Goal: Use online tool/utility: Utilize a website feature to perform a specific function

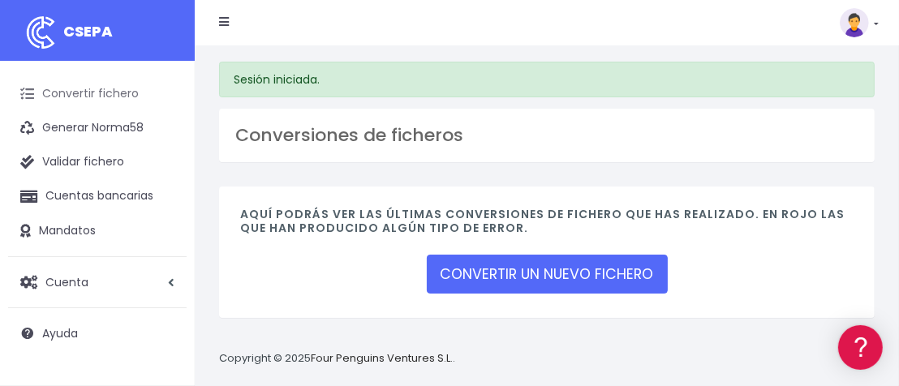
click at [62, 96] on link "Convertir fichero" at bounding box center [97, 94] width 179 height 34
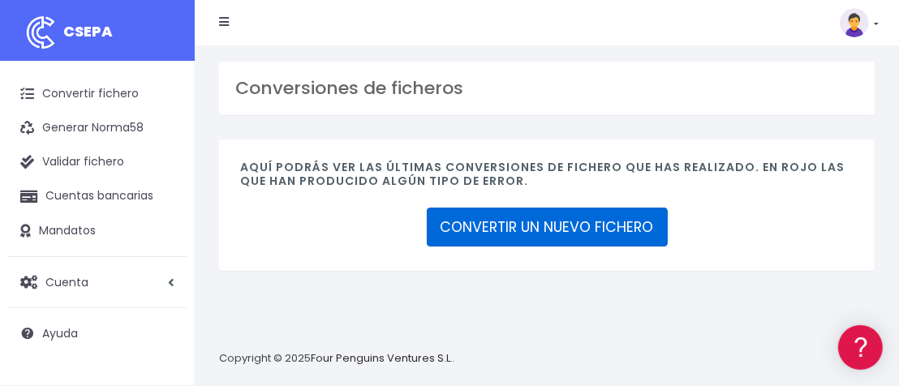
click at [496, 233] on link "CONVERTIR UN NUEVO FICHERO" at bounding box center [547, 227] width 241 height 39
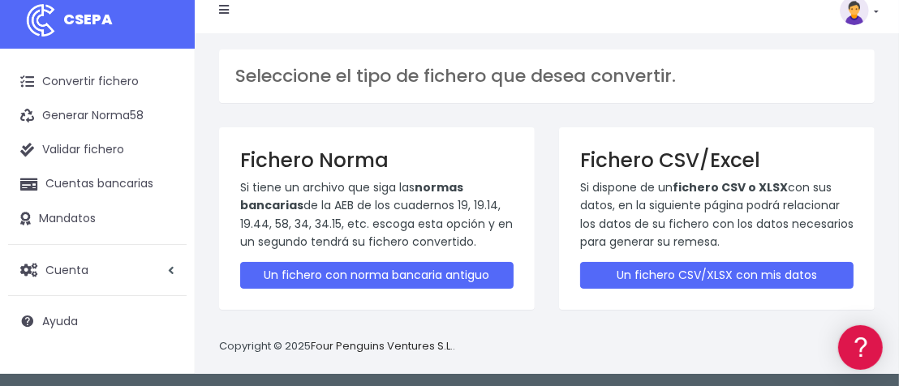
scroll to position [15, 0]
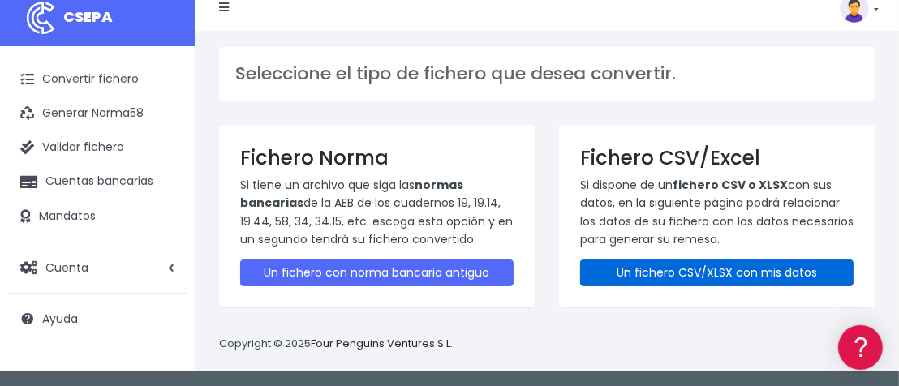
click at [667, 270] on link "Un fichero CSV/XLSX con mis datos" at bounding box center [716, 273] width 273 height 27
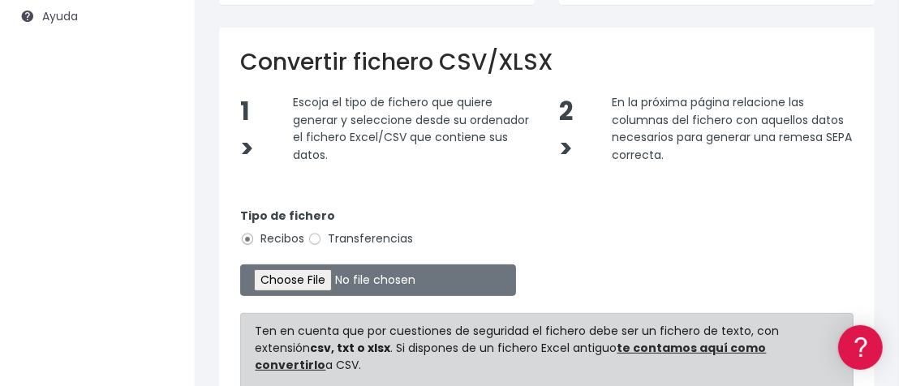
scroll to position [325, 0]
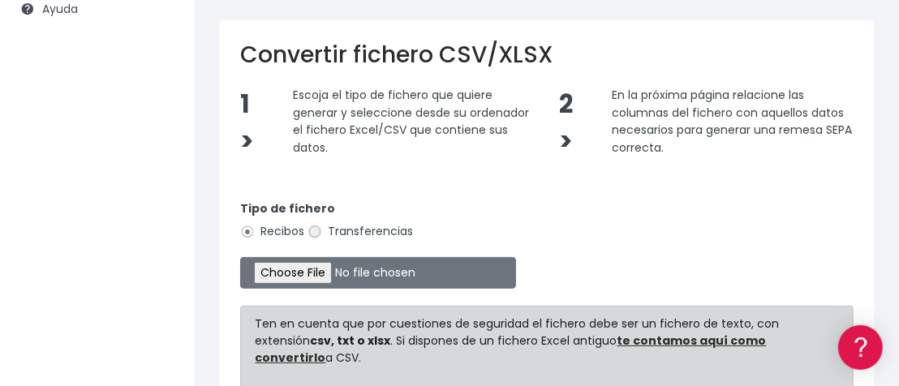
click at [312, 227] on input "Transferencias" at bounding box center [315, 232] width 15 height 15
radio input "true"
click at [244, 228] on input "Recibos" at bounding box center [247, 232] width 15 height 15
radio input "true"
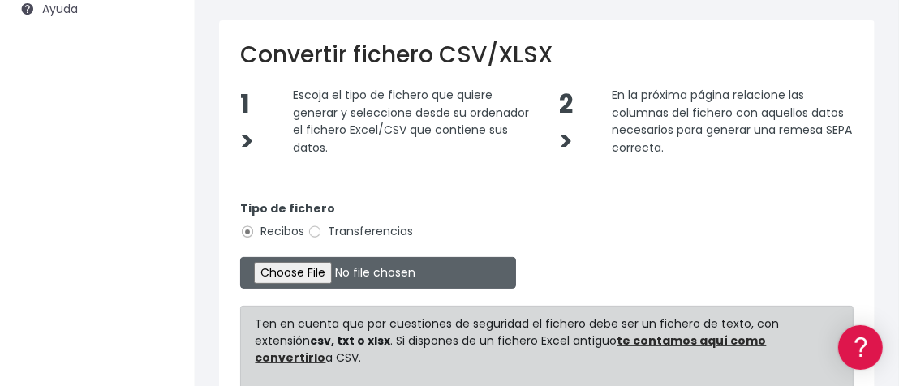
click at [329, 265] on input "file" at bounding box center [378, 273] width 276 height 32
type input "C:\fakepath\CUOTA ASOCIADOS GD 2526.xlsx"
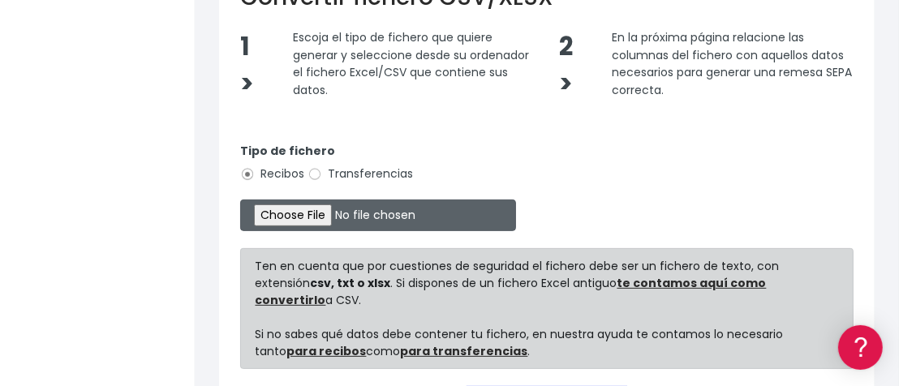
scroll to position [487, 0]
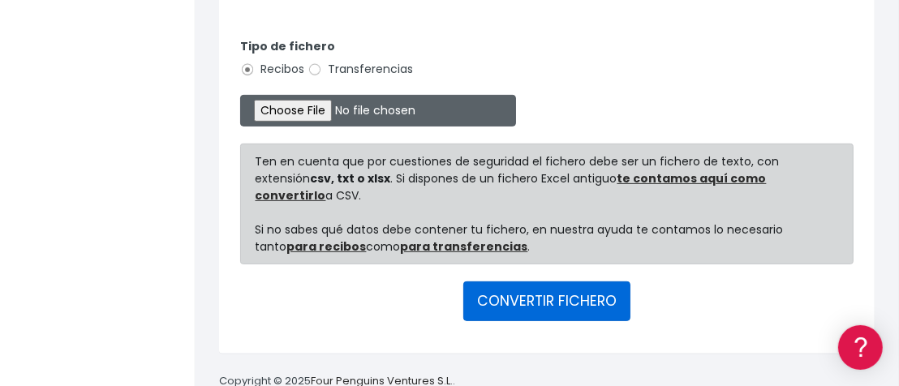
click at [514, 282] on button "CONVERTIR FICHERO" at bounding box center [546, 301] width 167 height 39
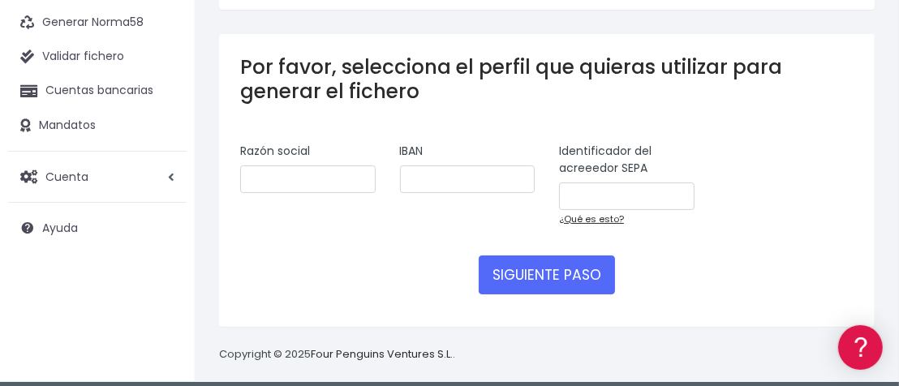
scroll to position [115, 0]
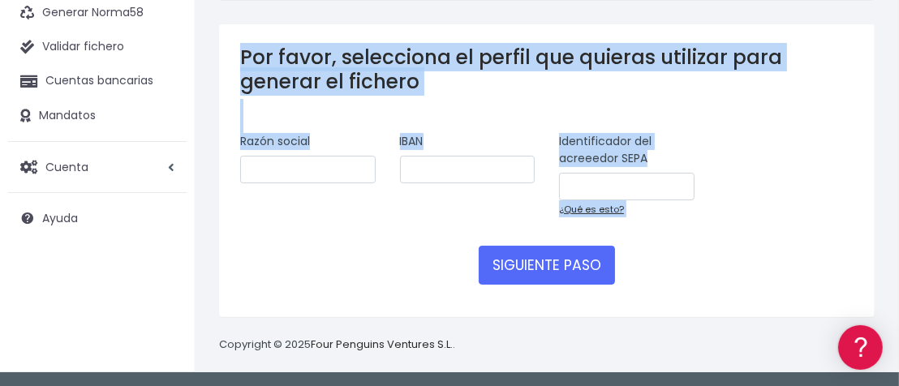
drag, startPoint x: 232, startPoint y: 29, endPoint x: 807, endPoint y: 247, distance: 615.1
click at [809, 250] on div "Por favor, selecciona el perfil que quieras utilizar para generar el fichero Ra…" at bounding box center [547, 170] width 656 height 293
click at [806, 187] on div "Razón social IBAN Identificador del acreeedor SEPA ¿Qué es esto?" at bounding box center [547, 181] width 638 height 96
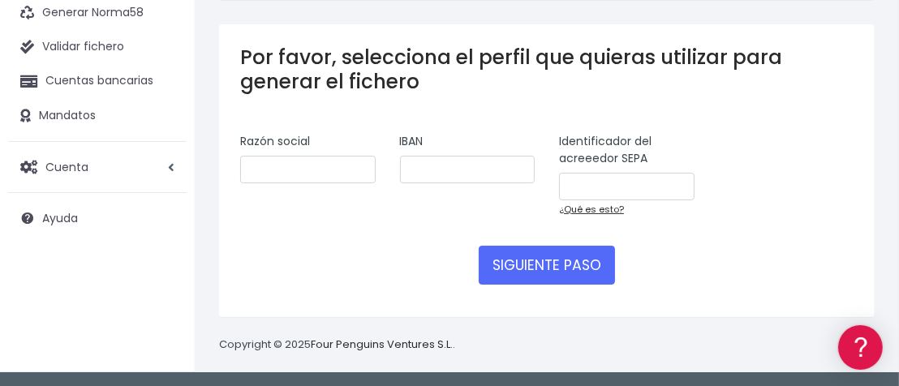
scroll to position [0, 0]
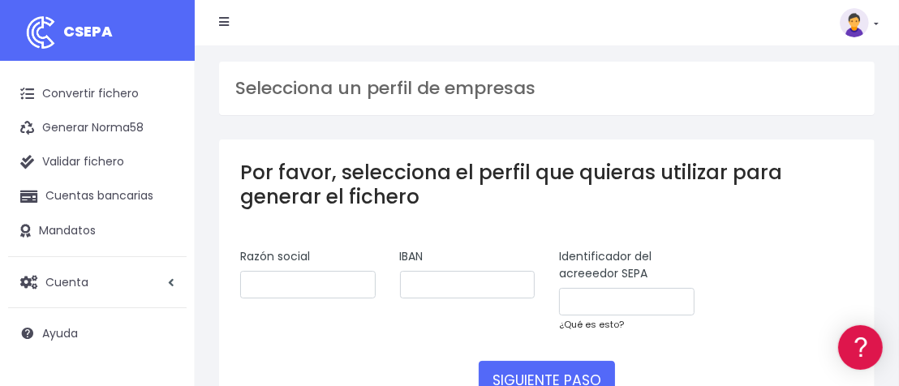
click at [582, 321] on link "¿Qué es esto?" at bounding box center [591, 324] width 65 height 13
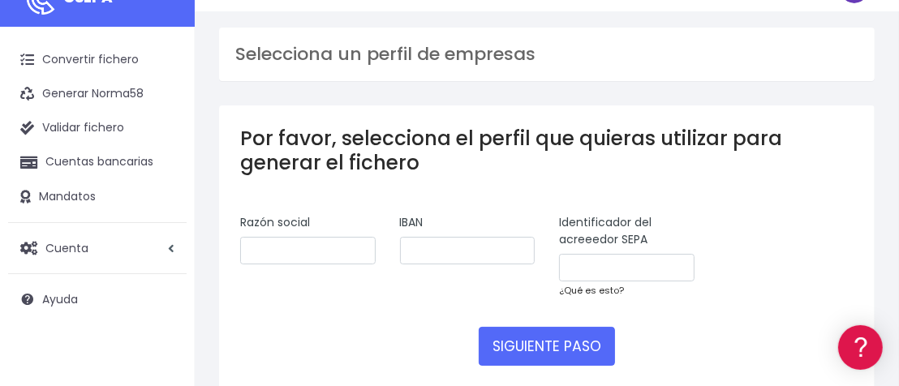
scroll to position [81, 0]
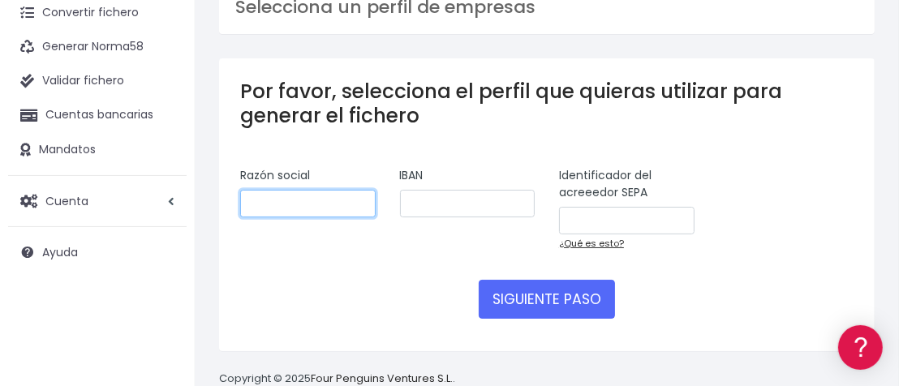
click at [291, 211] on input "text" at bounding box center [308, 204] width 136 height 28
type input "a"
type input "G"
type input "Assoc d'Entreteniment GRUPO DANCE"
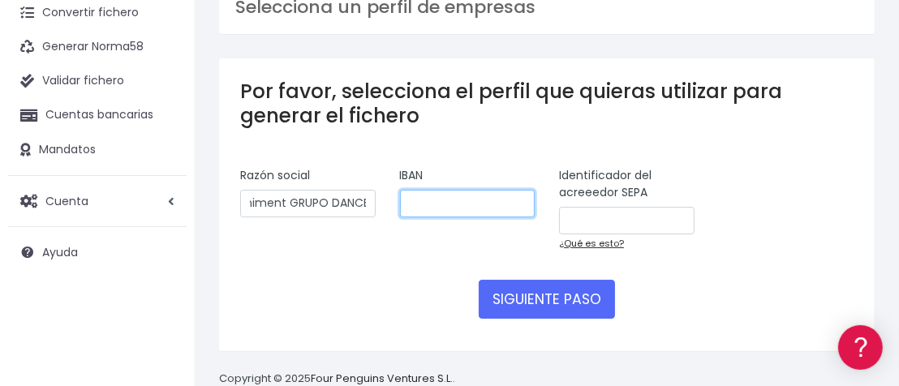
scroll to position [0, 0]
click at [458, 209] on input "text" at bounding box center [468, 204] width 136 height 28
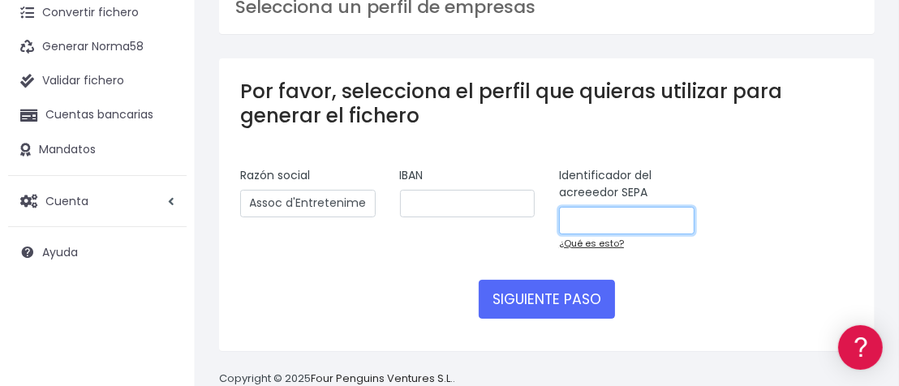
click at [591, 217] on input "text" at bounding box center [627, 221] width 136 height 28
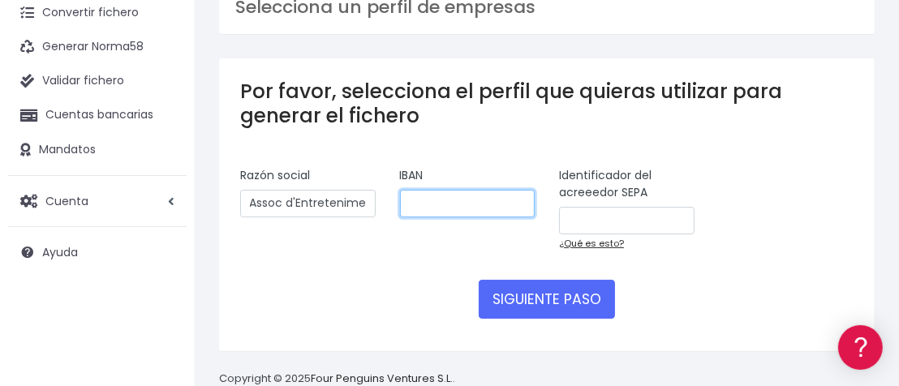
click at [453, 205] on input "text" at bounding box center [468, 204] width 136 height 28
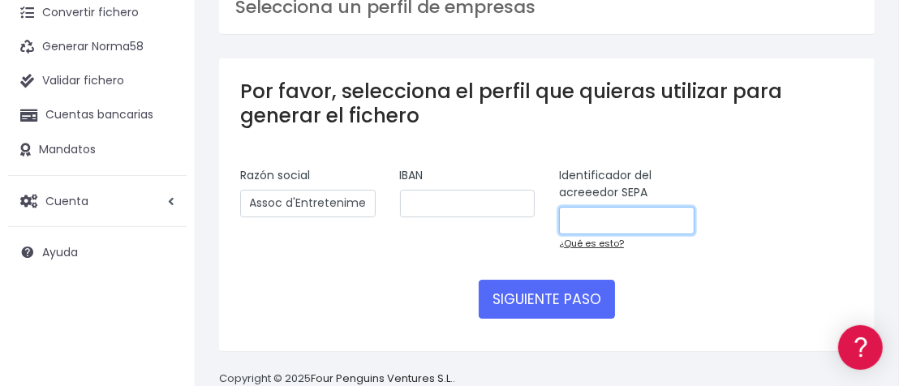
click at [585, 217] on input "text" at bounding box center [627, 221] width 136 height 28
click at [596, 241] on link "¿Qué es esto?" at bounding box center [591, 243] width 65 height 13
